Goal: Use online tool/utility: Utilize a website feature to perform a specific function

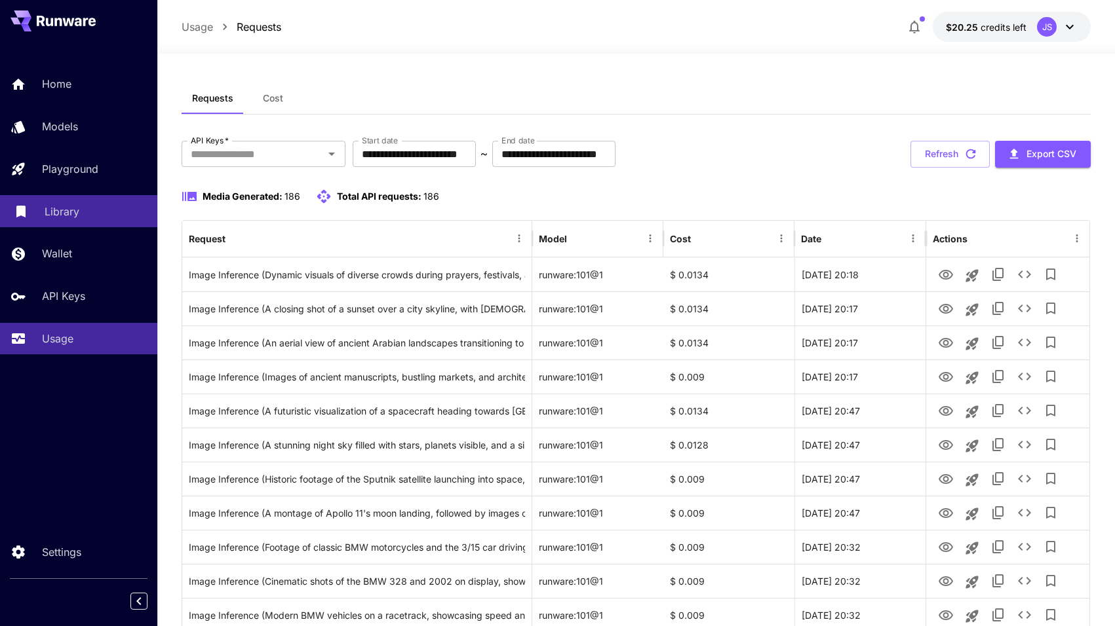
click at [54, 205] on p "Library" at bounding box center [62, 212] width 35 height 16
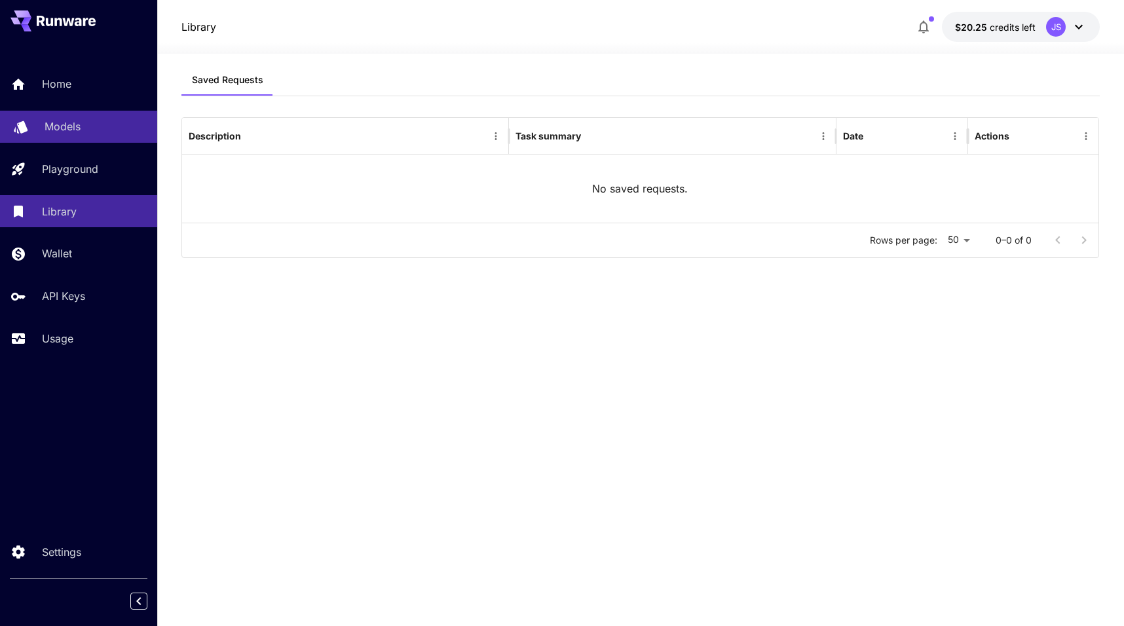
click at [85, 126] on div "Models" at bounding box center [96, 127] width 102 height 16
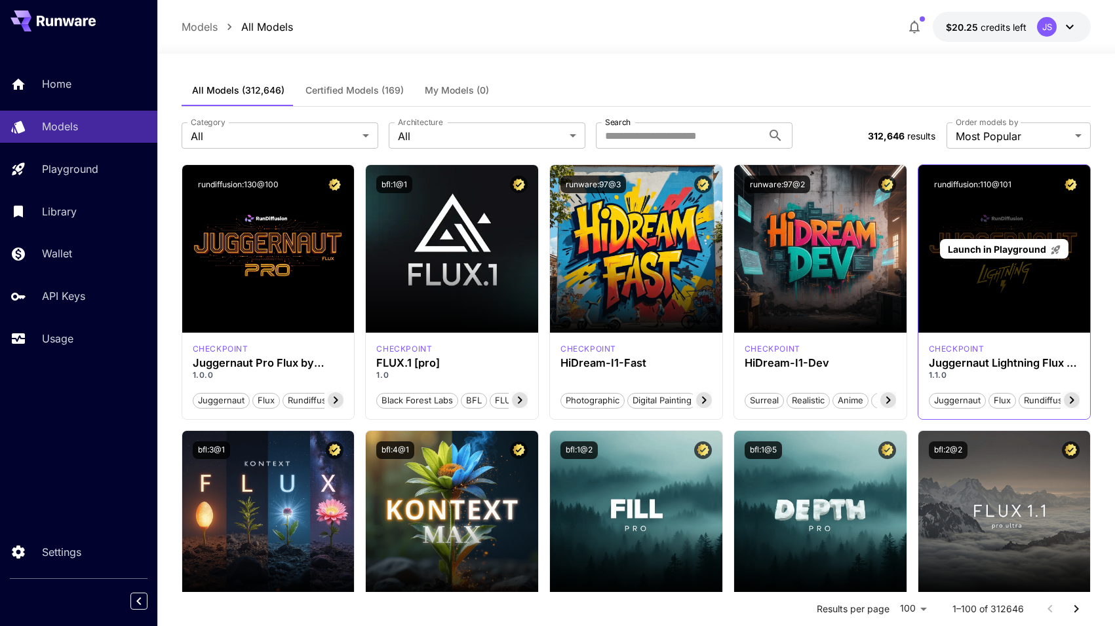
click at [1052, 227] on div "Launch in Playground" at bounding box center [1004, 249] width 172 height 168
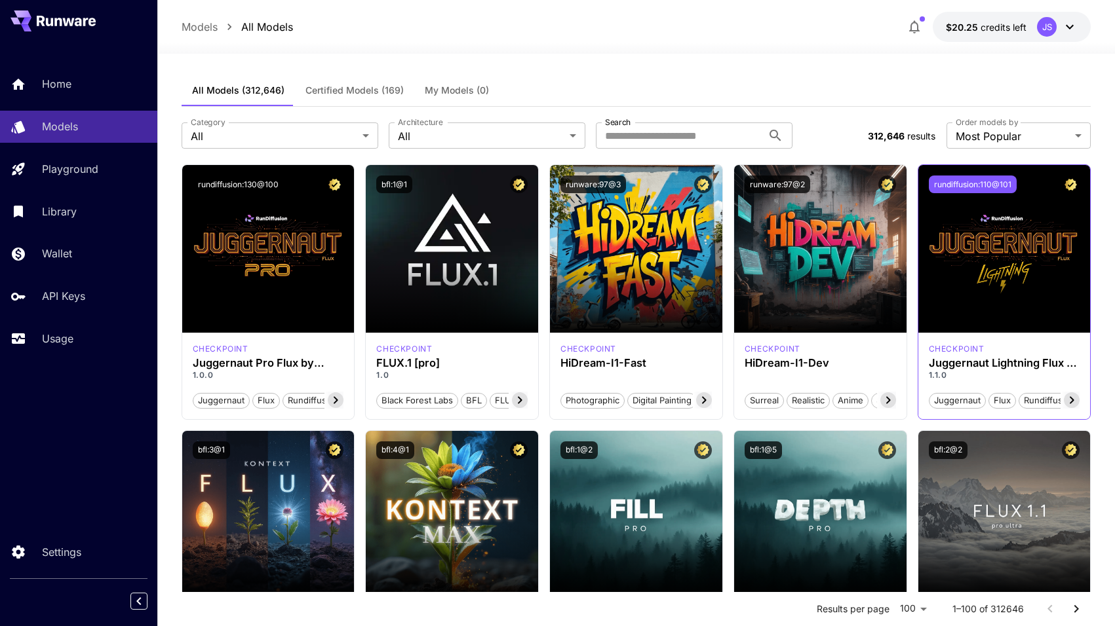
click at [998, 186] on button "rundiffusion:110@101" at bounding box center [973, 185] width 88 height 18
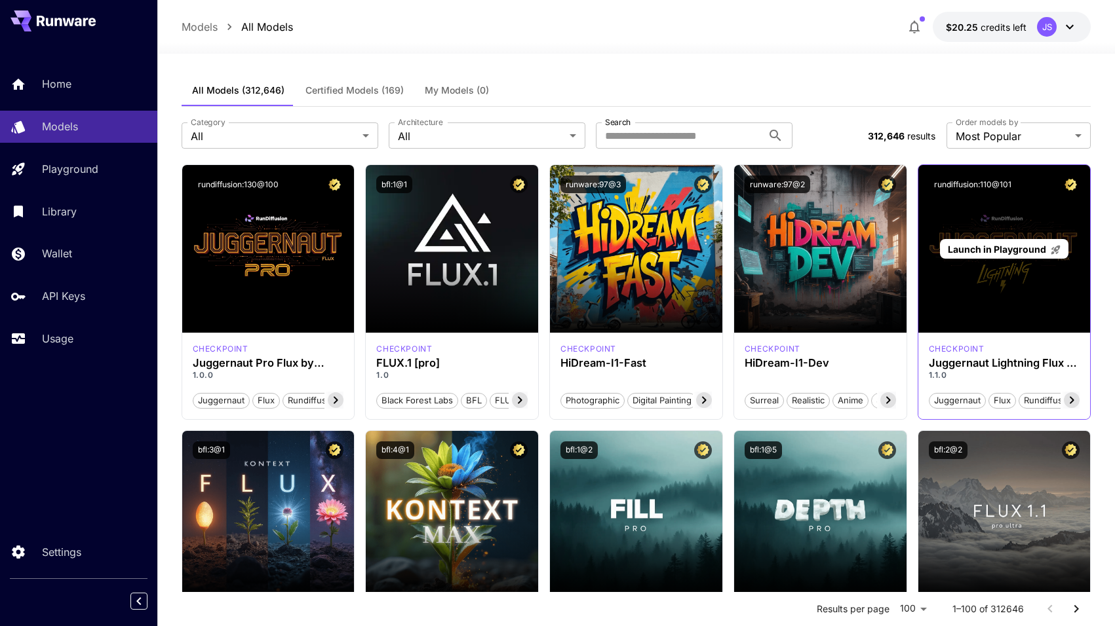
click at [1038, 209] on div "Launch in Playground" at bounding box center [1004, 249] width 172 height 168
click at [1024, 245] on span "Launch in Playground" at bounding box center [997, 249] width 98 height 11
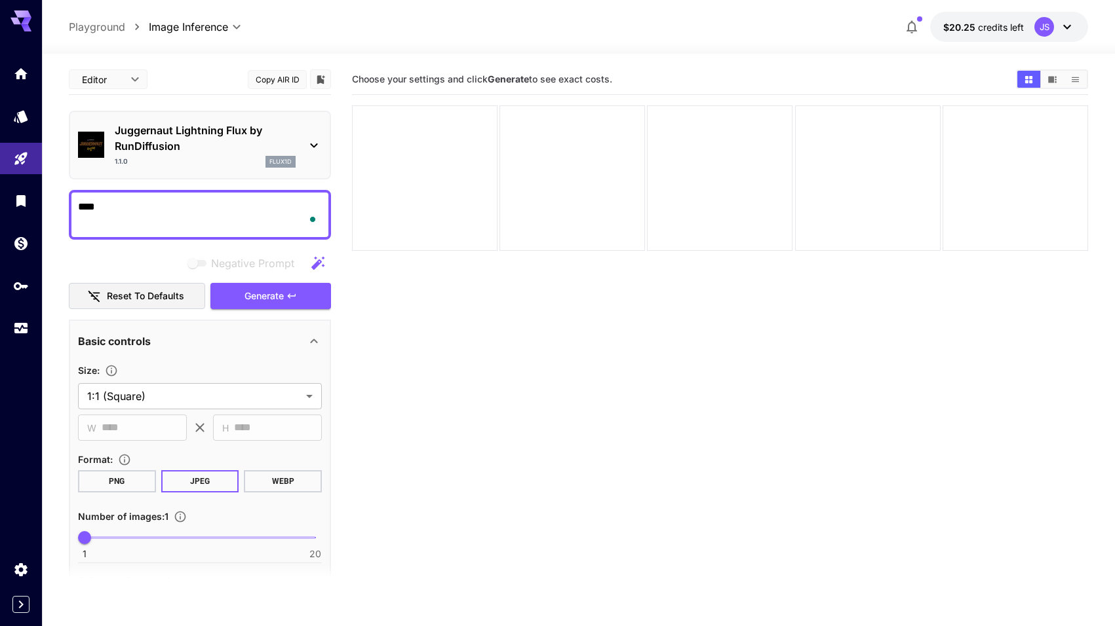
type textarea "*****"
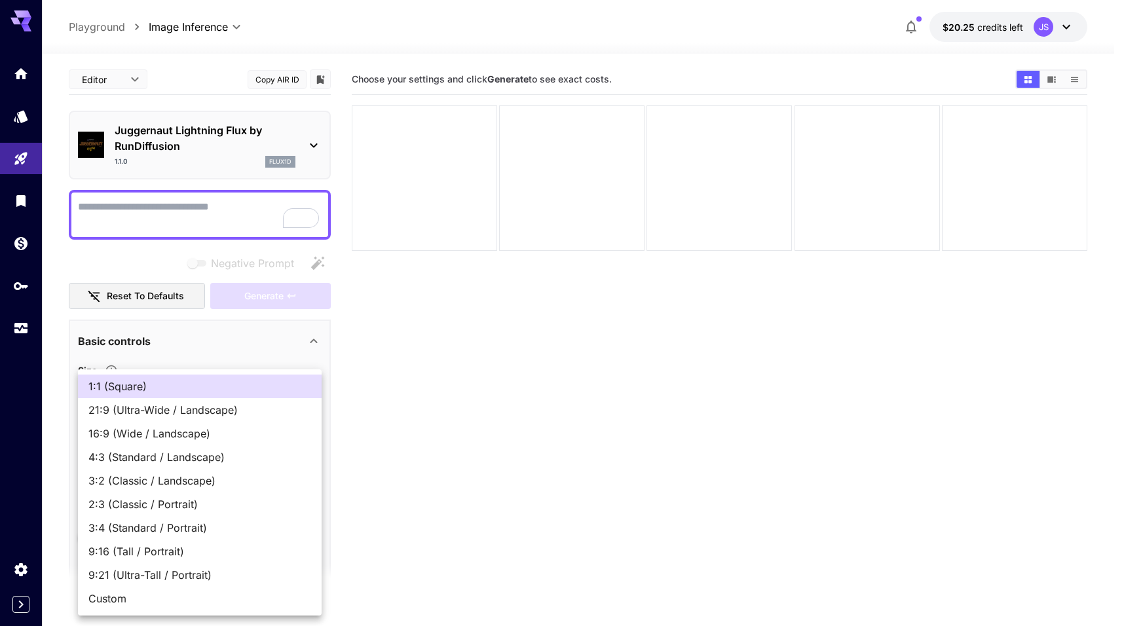
click at [185, 404] on body "**********" at bounding box center [562, 365] width 1124 height 730
click at [436, 385] on div at bounding box center [562, 313] width 1124 height 626
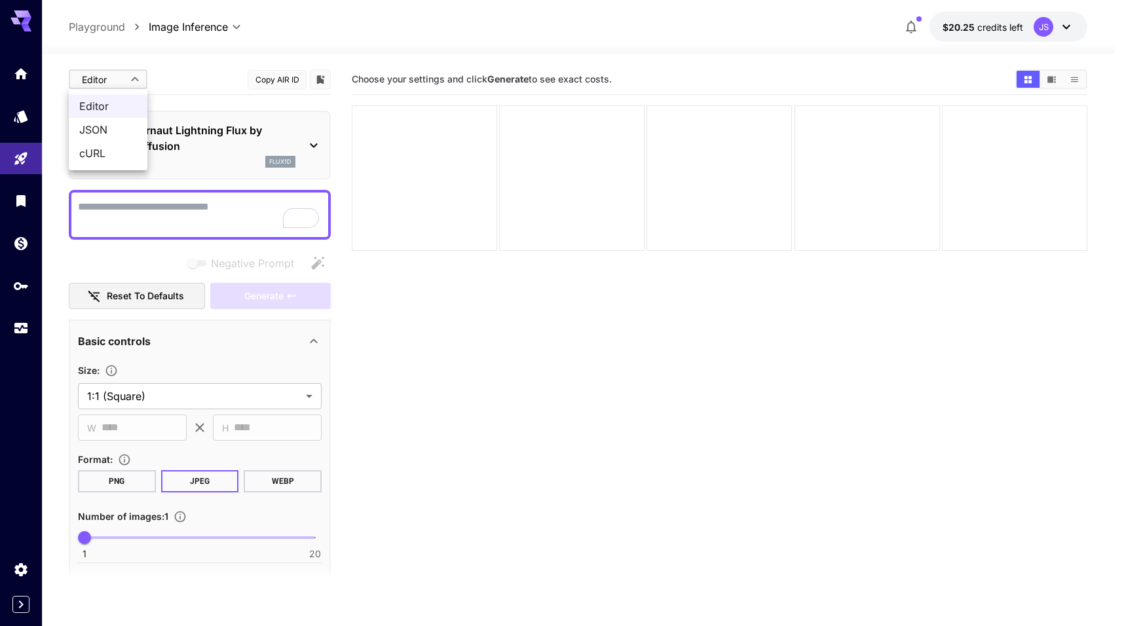
click at [128, 79] on body "**********" at bounding box center [562, 365] width 1124 height 730
click at [128, 79] on div at bounding box center [562, 313] width 1124 height 626
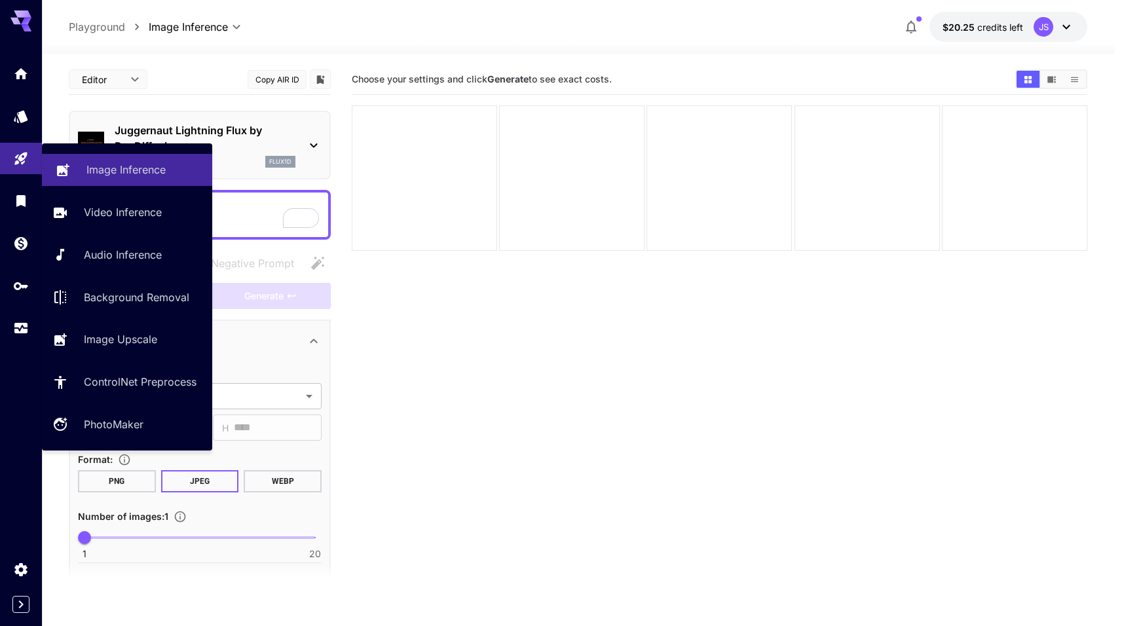
click at [88, 164] on p "Image Inference" at bounding box center [125, 170] width 79 height 16
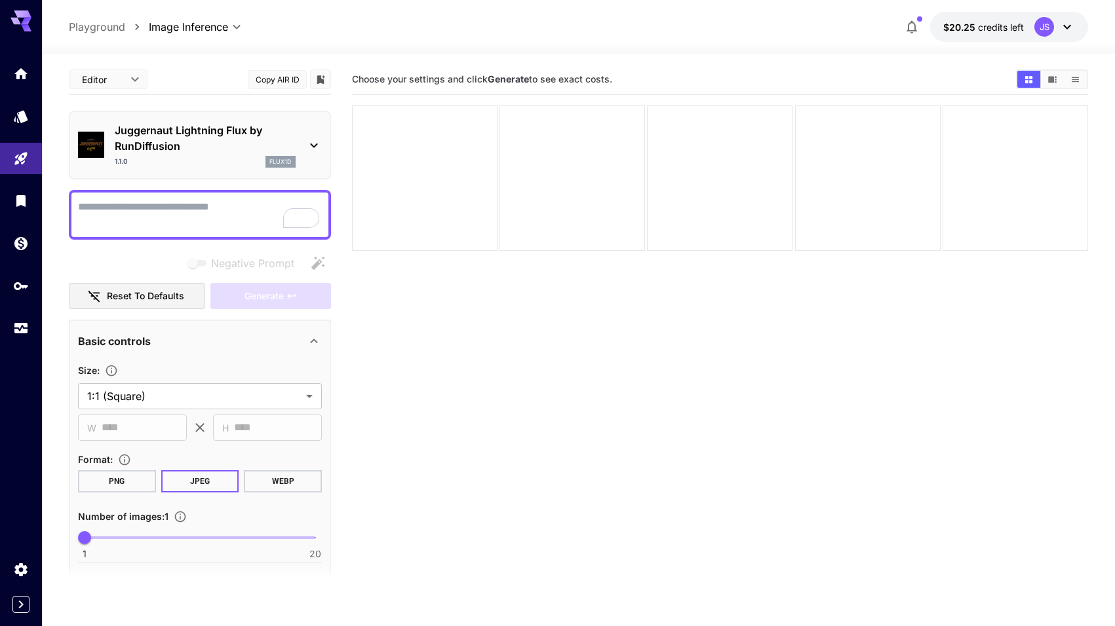
click at [187, 151] on p "Juggernaut Lightning Flux by RunDiffusion" at bounding box center [205, 138] width 181 height 31
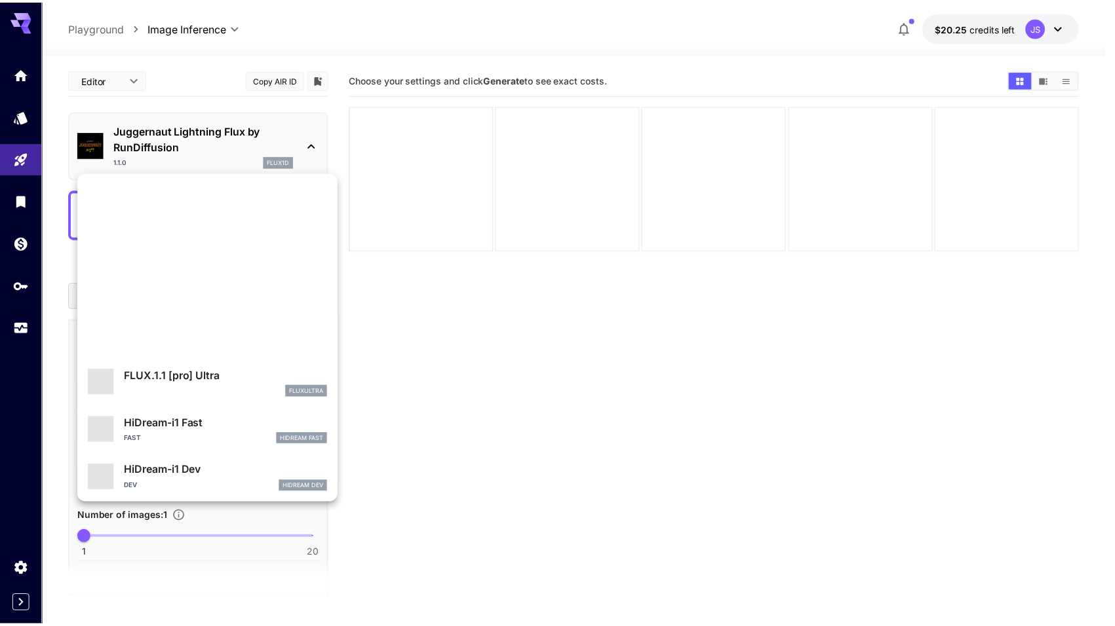
scroll to position [1060, 0]
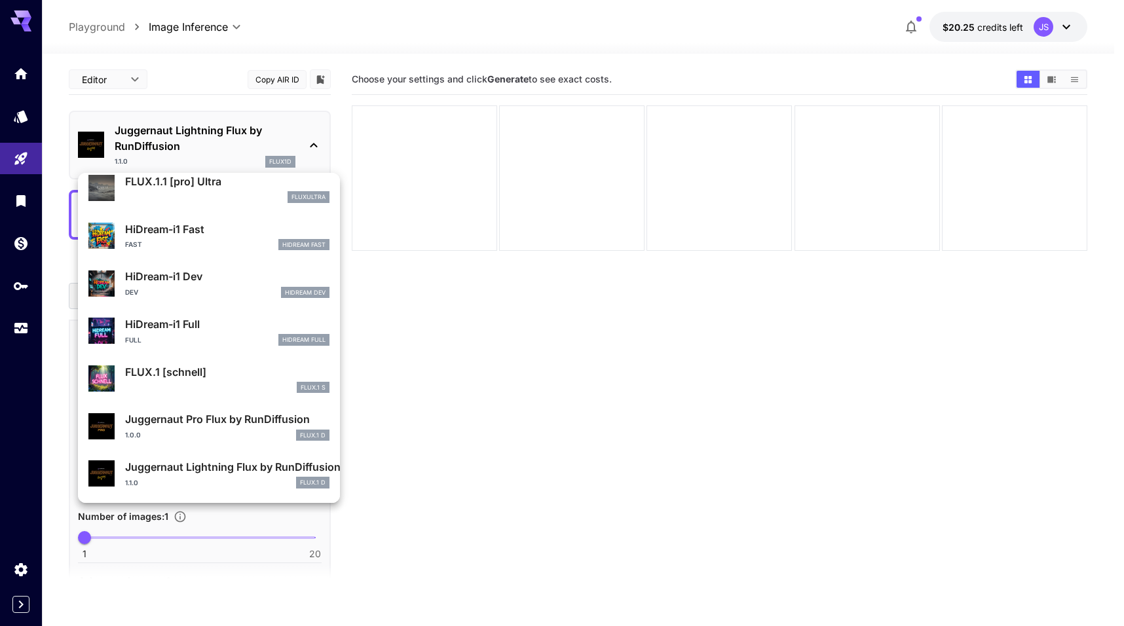
click at [394, 381] on div at bounding box center [562, 313] width 1124 height 626
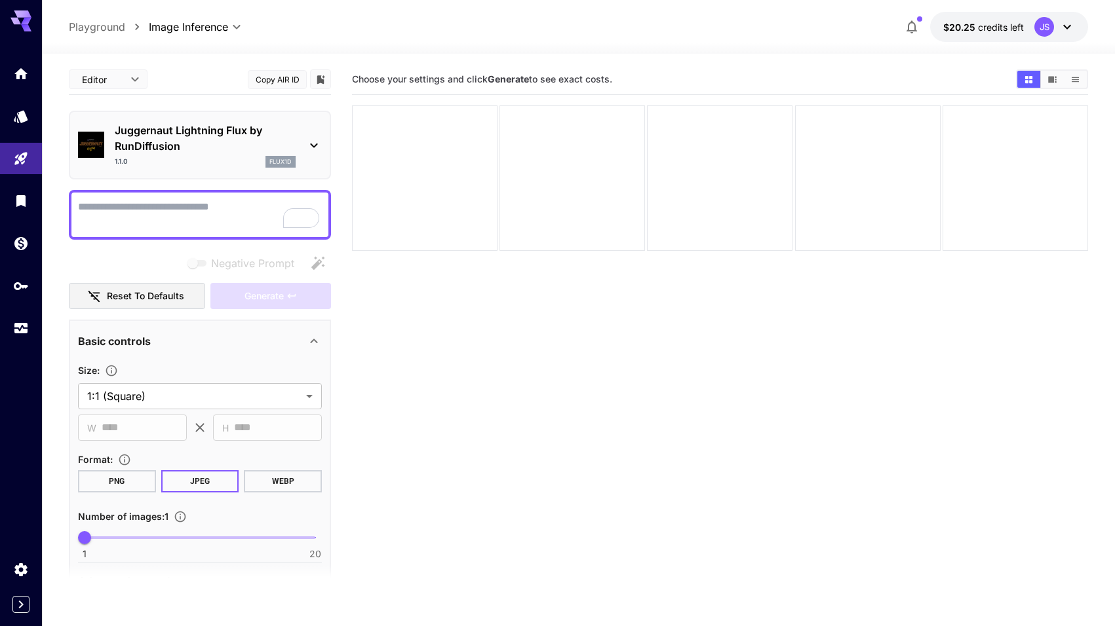
click at [90, 28] on p "Playground" at bounding box center [97, 27] width 56 height 16
click at [24, 120] on icon "Models" at bounding box center [22, 112] width 16 height 16
